Goal: Transaction & Acquisition: Purchase product/service

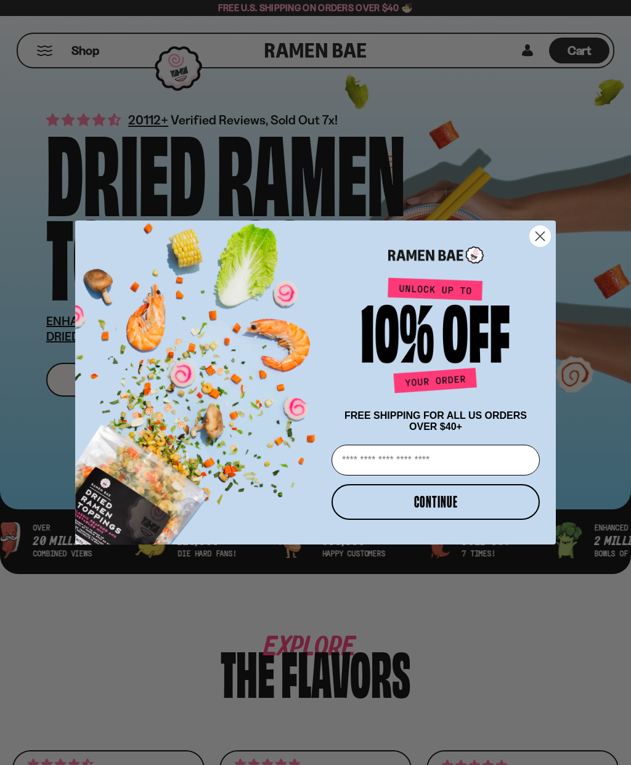
click at [530, 235] on circle "Close dialog" at bounding box center [540, 236] width 20 height 20
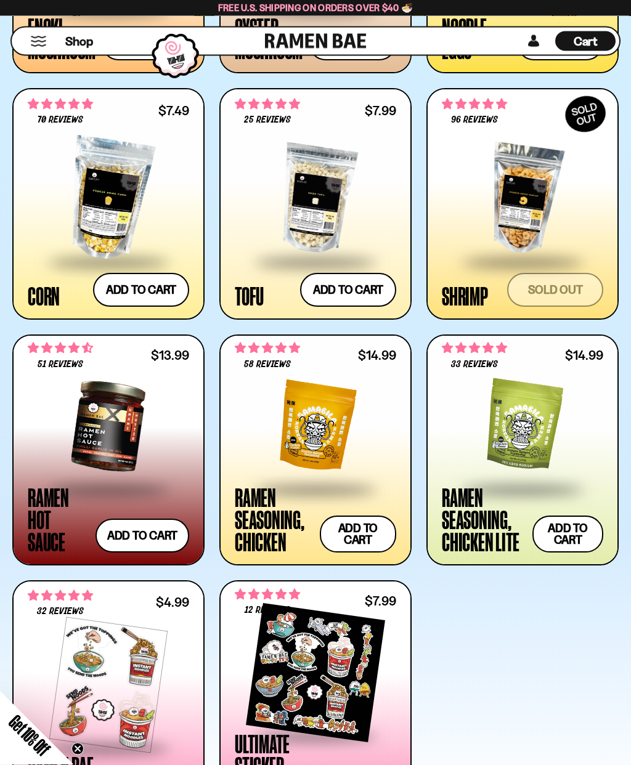
scroll to position [1648, 0]
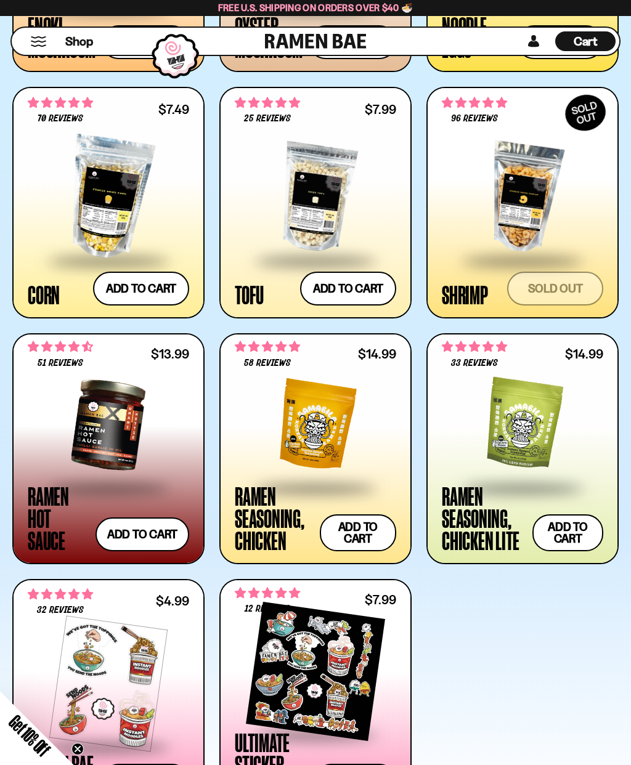
click at [544, 211] on div at bounding box center [522, 197] width 161 height 123
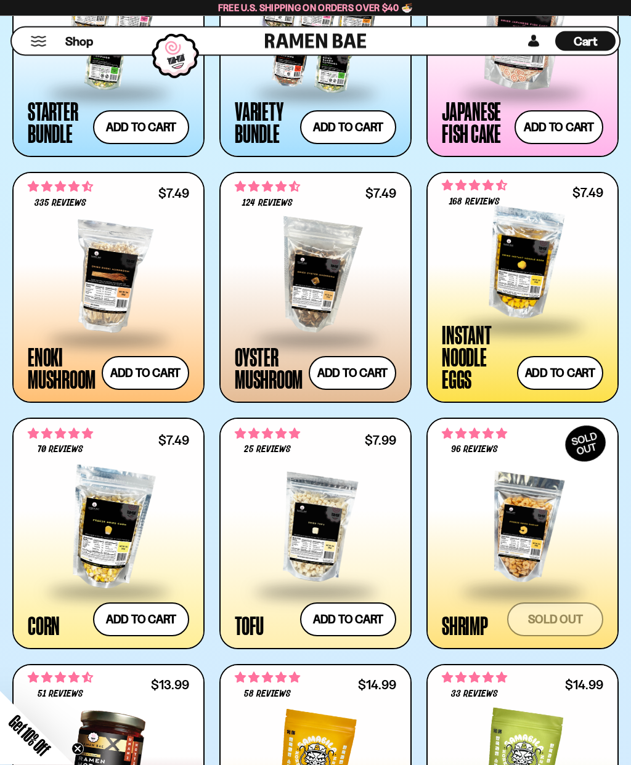
scroll to position [1318, 0]
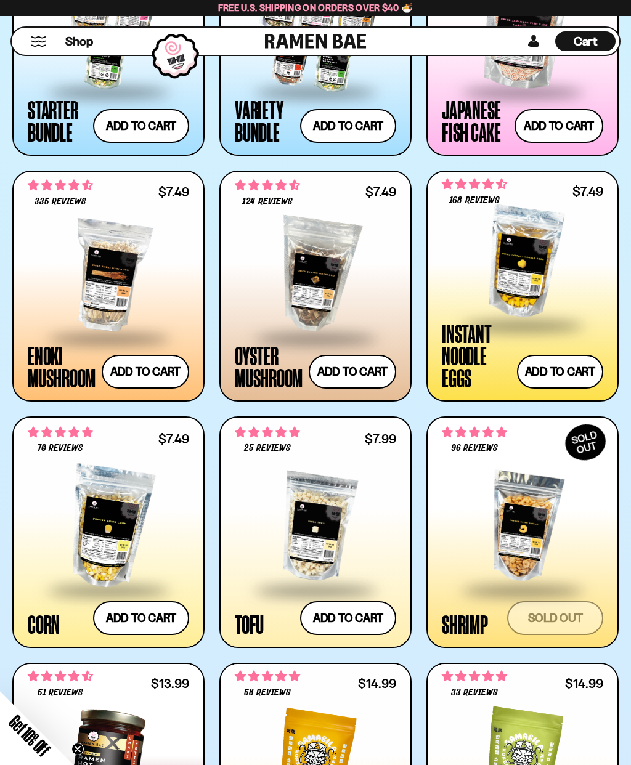
click at [76, 249] on div at bounding box center [108, 275] width 161 height 123
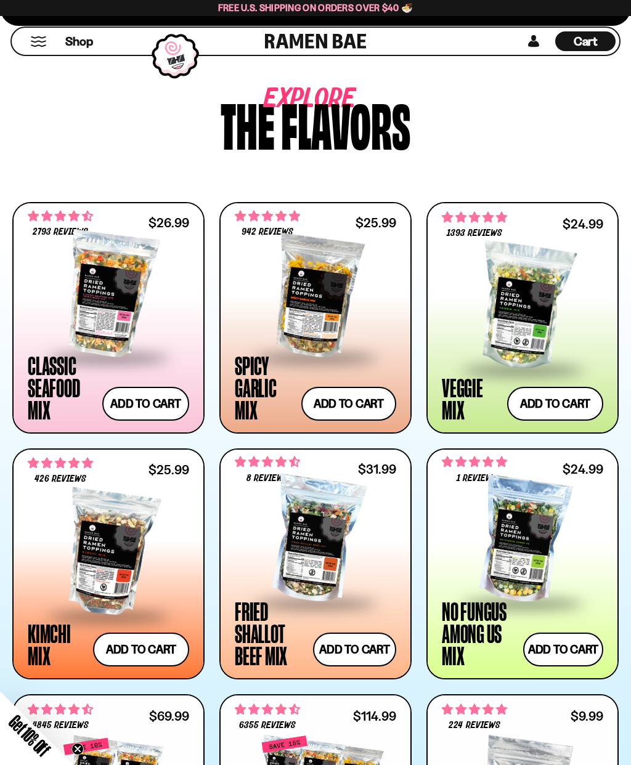
scroll to position [531, 0]
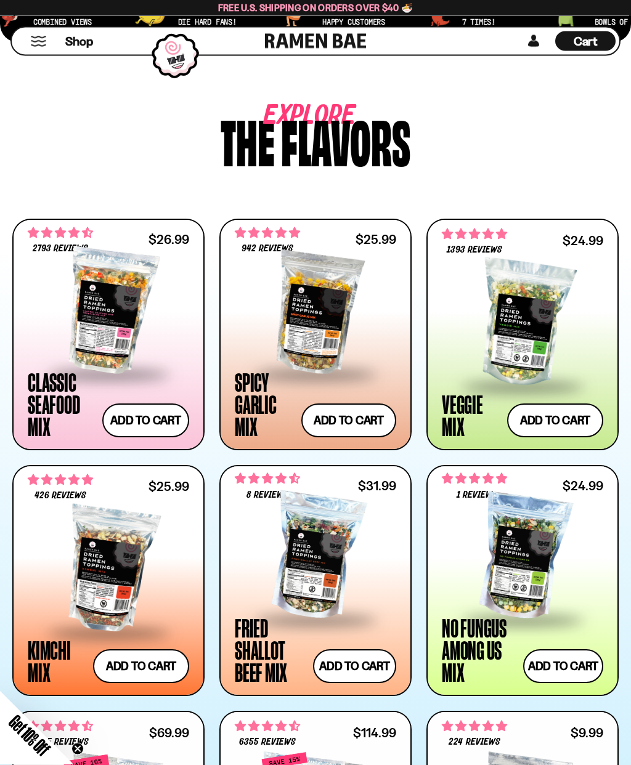
click at [81, 302] on div at bounding box center [108, 311] width 161 height 123
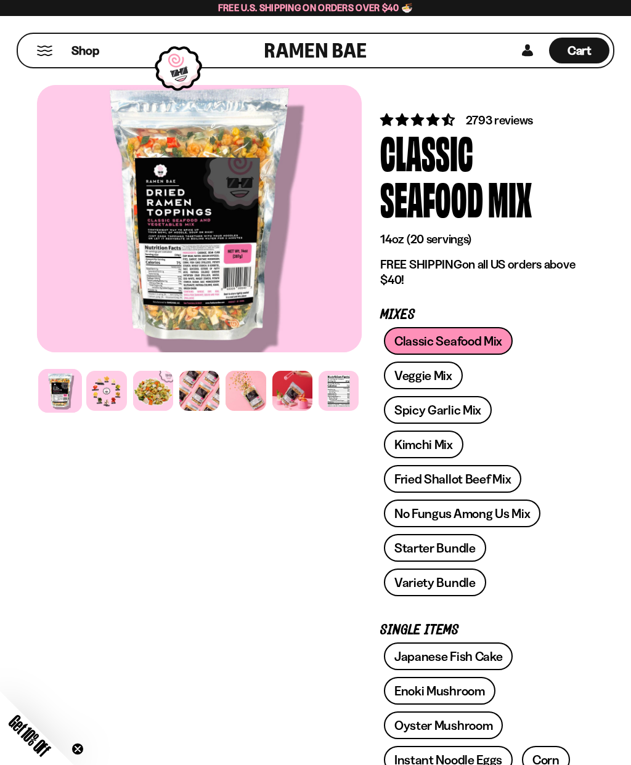
click at [100, 383] on div at bounding box center [106, 391] width 40 height 40
